Goal: Task Accomplishment & Management: Manage account settings

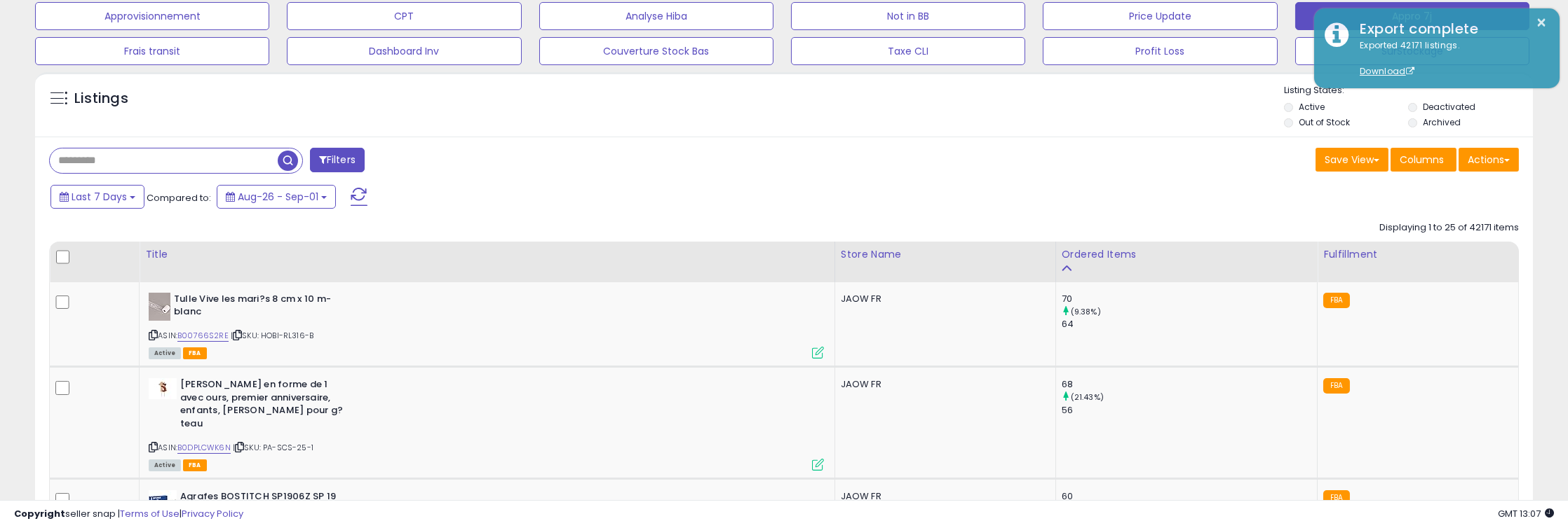
scroll to position [287, 870]
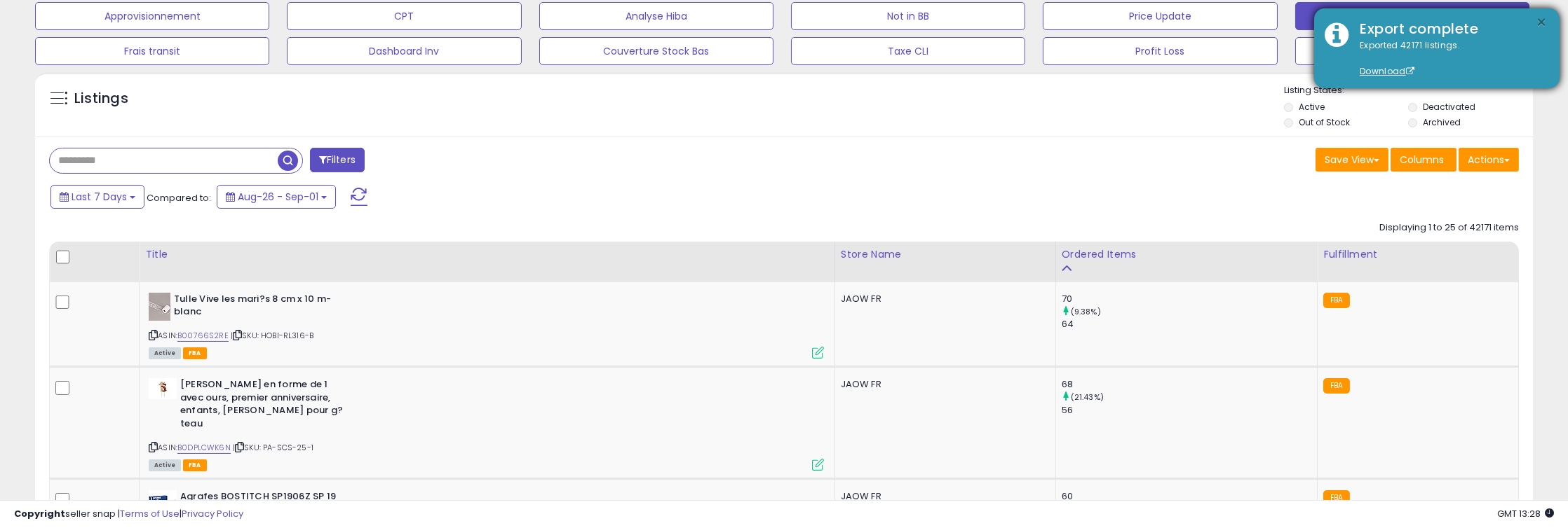
click at [1536, 21] on button "×" at bounding box center [1542, 22] width 12 height 17
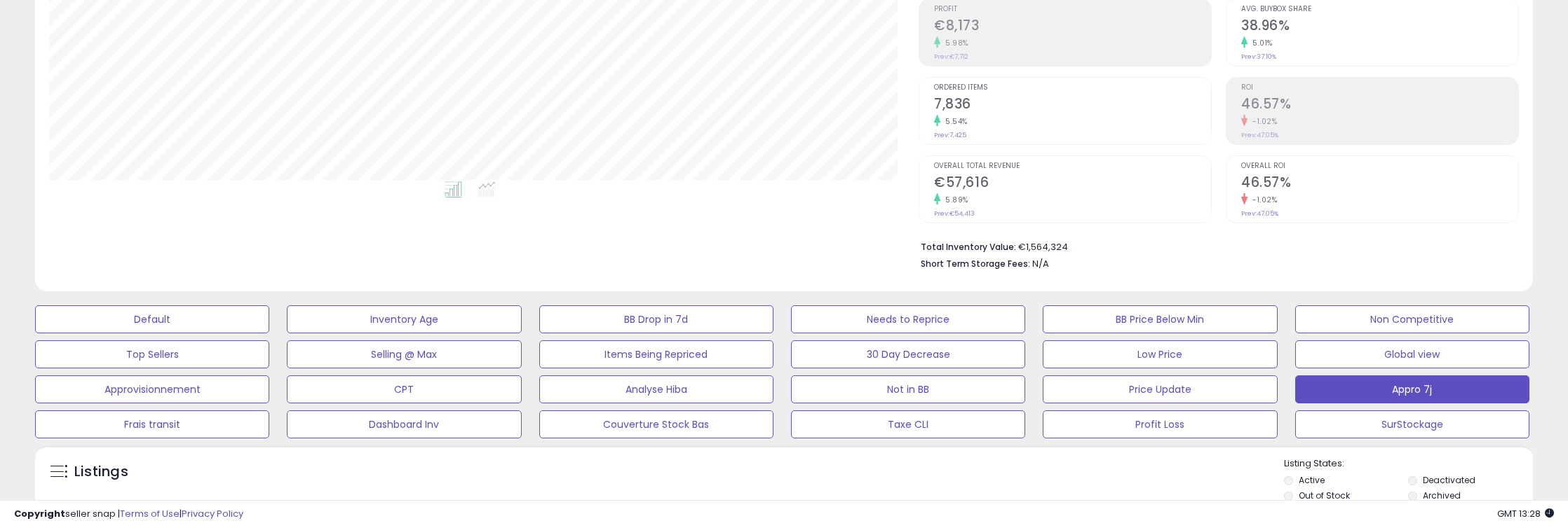
scroll to position [0, 0]
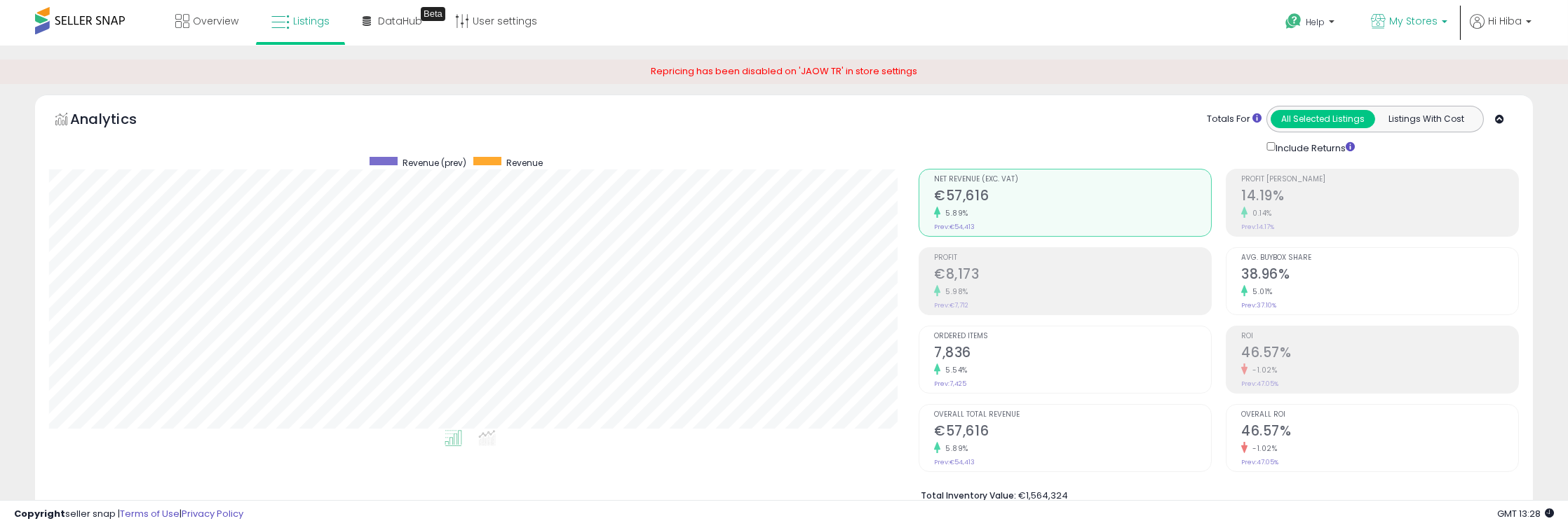
click at [1399, 17] on span "My Stores" at bounding box center [1413, 20] width 48 height 14
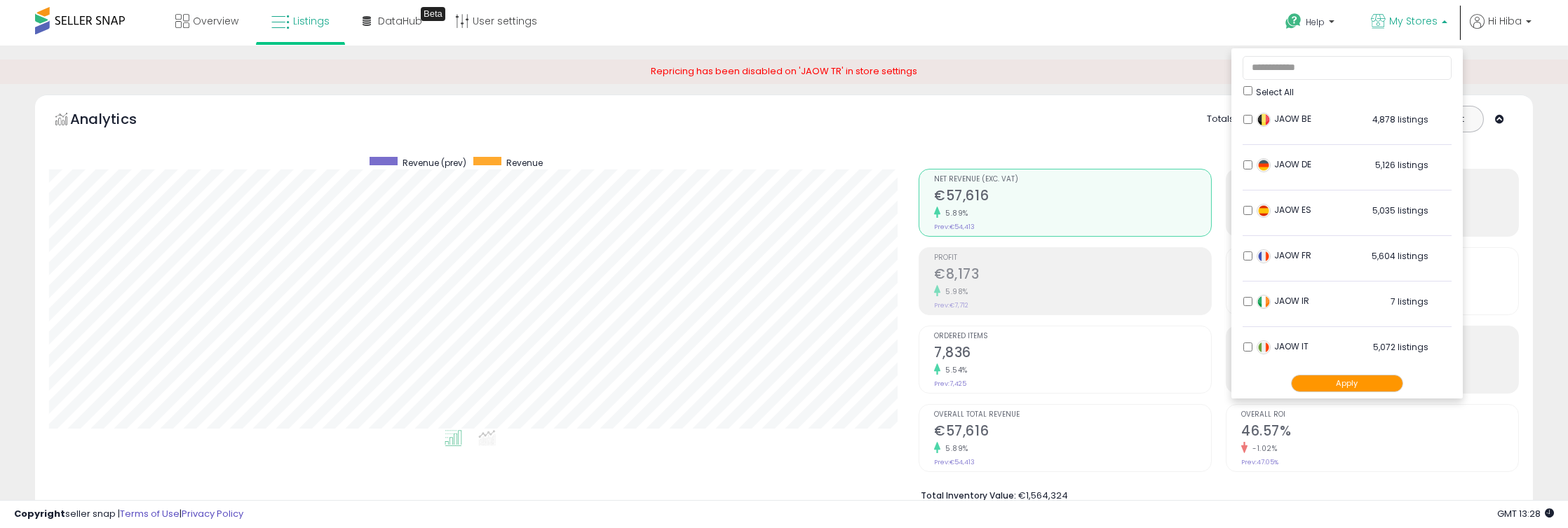
click at [1276, 90] on span "Select All" at bounding box center [1274, 92] width 38 height 12
click at [1340, 386] on button "Apply" at bounding box center [1347, 384] width 112 height 17
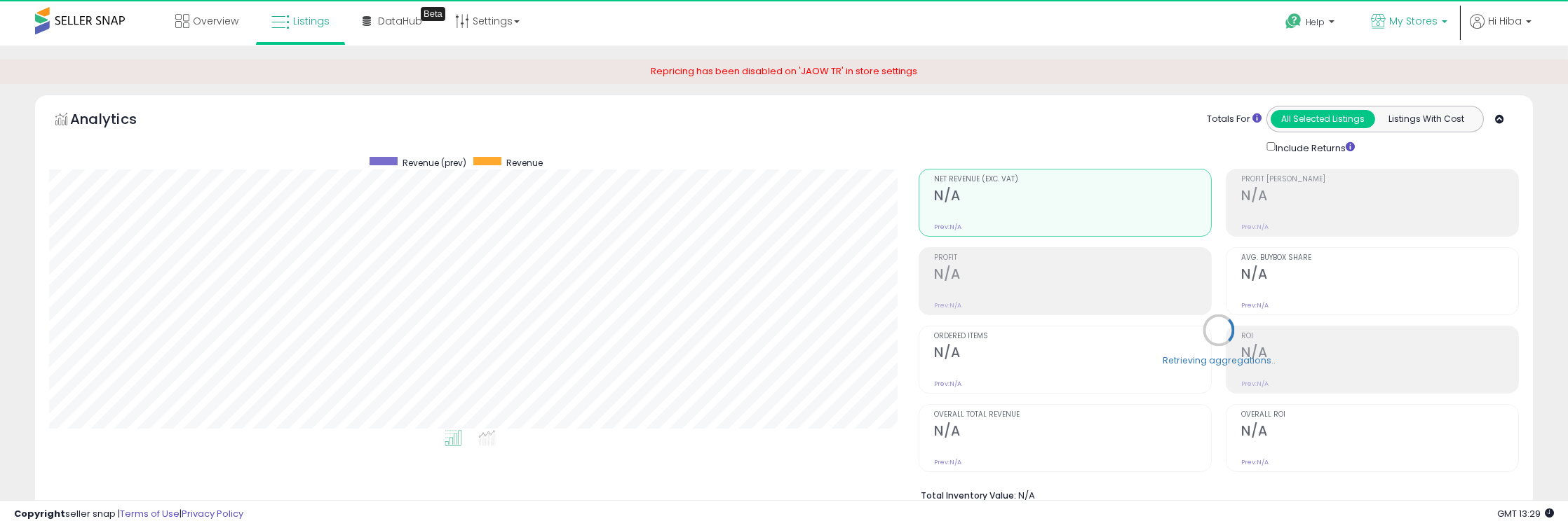
click at [1430, 15] on span "My Stores" at bounding box center [1413, 20] width 48 height 14
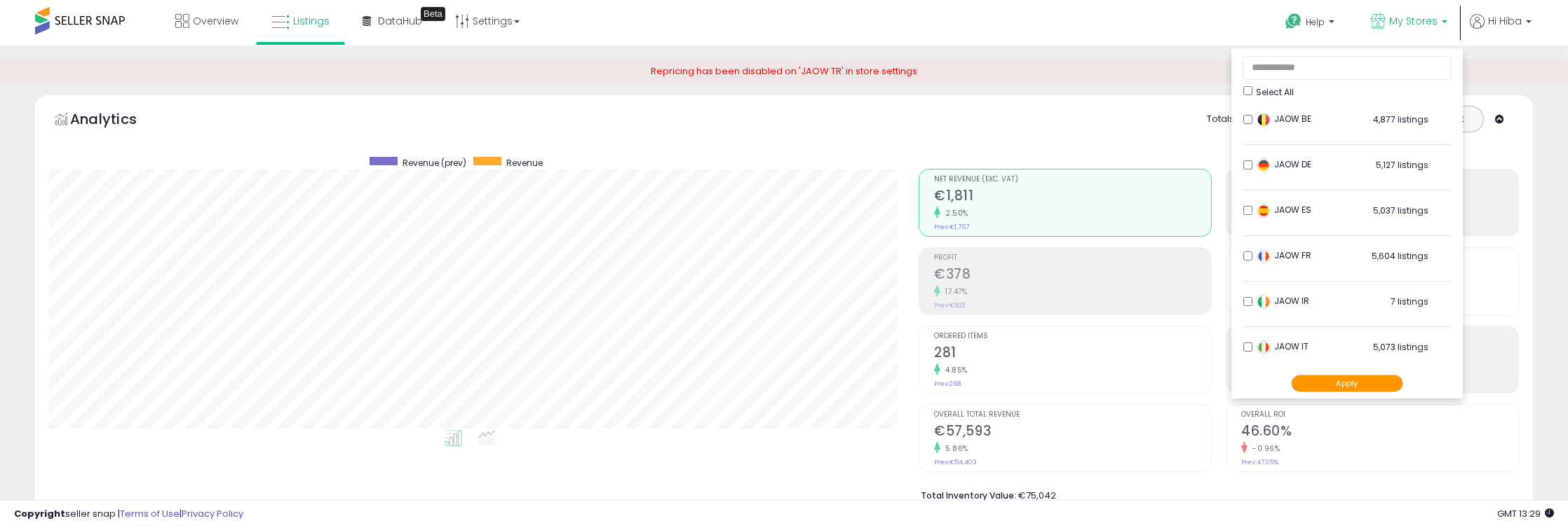
click at [1349, 386] on button "Apply" at bounding box center [1347, 384] width 112 height 17
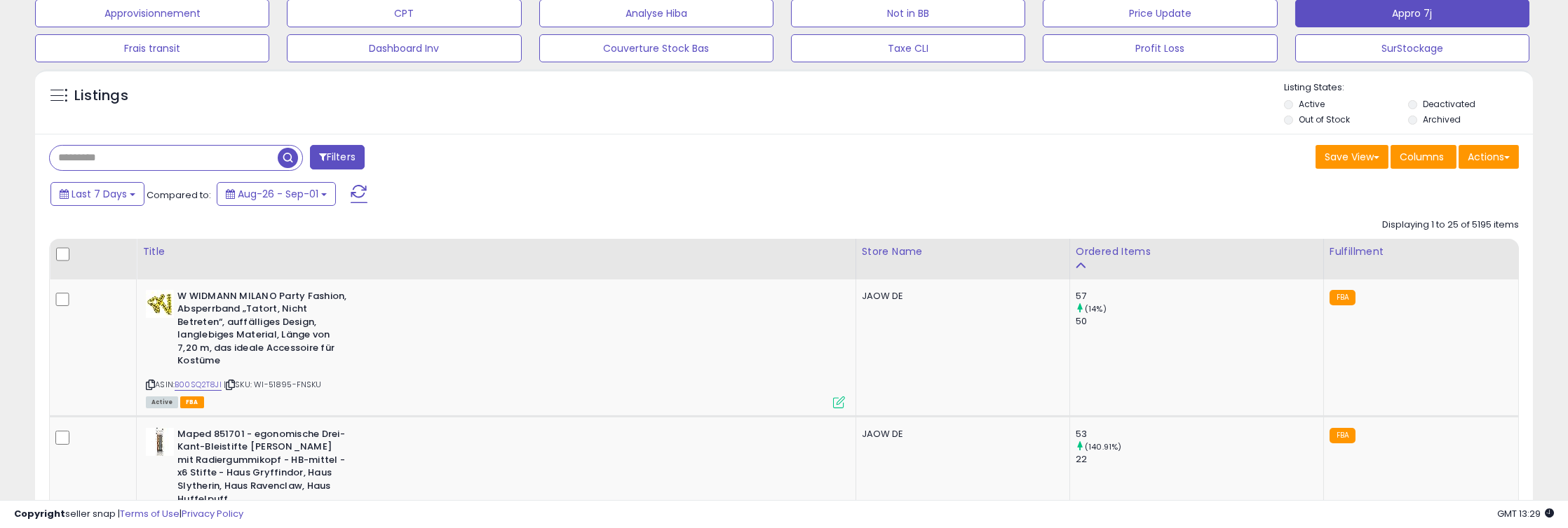
scroll to position [622, 0]
